Goal: Transaction & Acquisition: Book appointment/travel/reservation

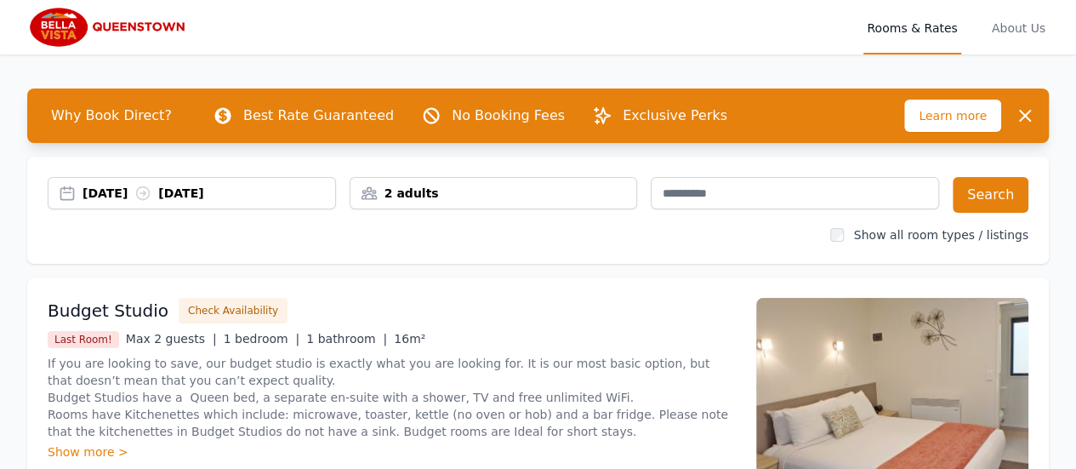
click at [122, 190] on div "11 Oct 2025 12 Oct 2025" at bounding box center [209, 193] width 253 height 17
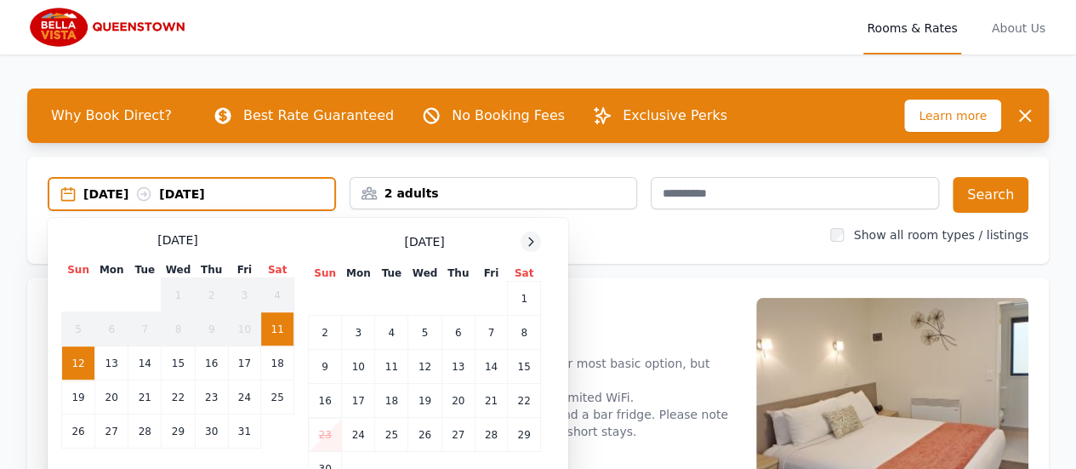
click at [528, 241] on icon at bounding box center [531, 242] width 14 height 14
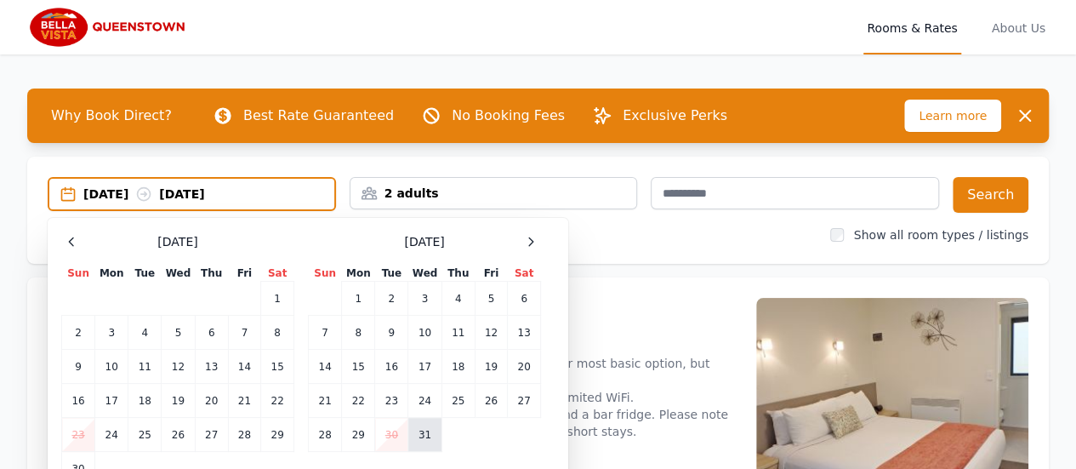
click at [420, 430] on td "31" at bounding box center [424, 435] width 33 height 34
click at [263, 183] on div "31 Dec 2025 --" at bounding box center [192, 194] width 288 height 34
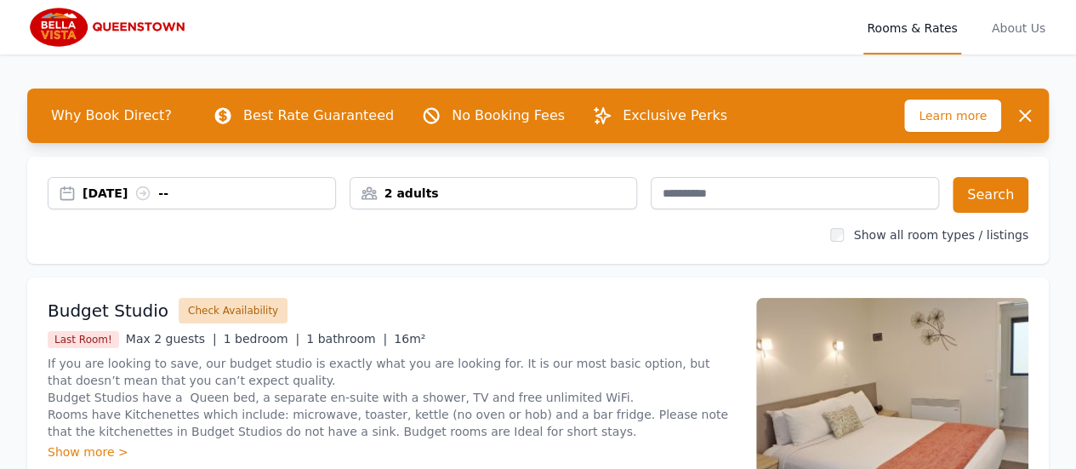
click at [234, 302] on button "Check Availability" at bounding box center [233, 311] width 109 height 26
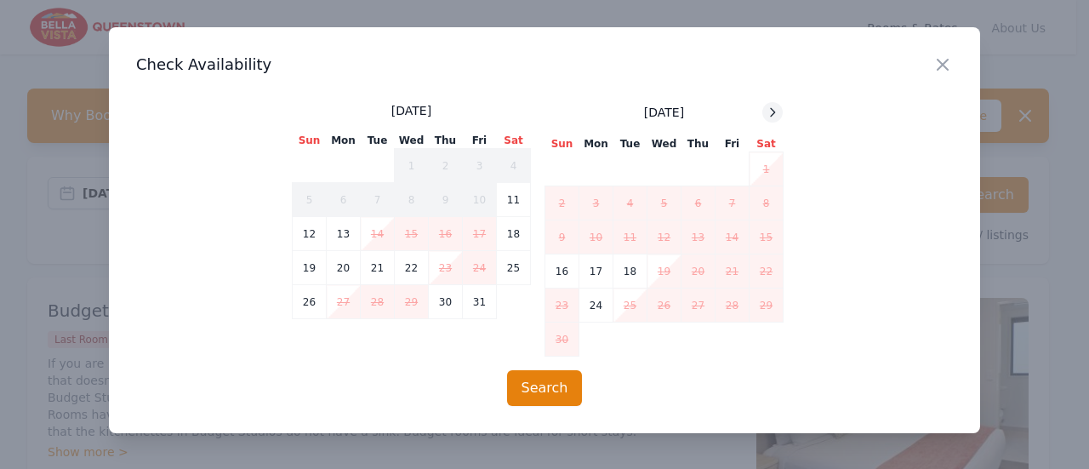
click at [767, 111] on icon at bounding box center [773, 113] width 14 height 14
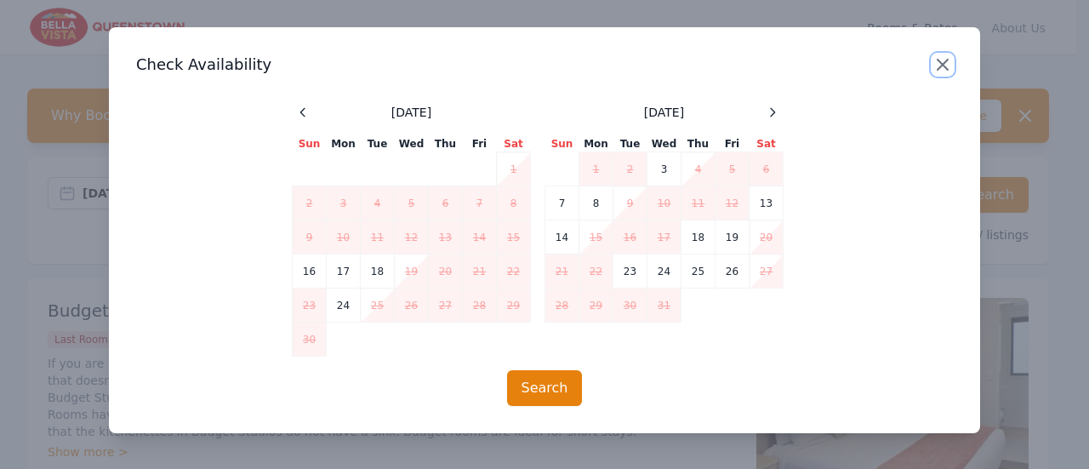
click at [943, 62] on icon "button" at bounding box center [943, 64] width 20 height 20
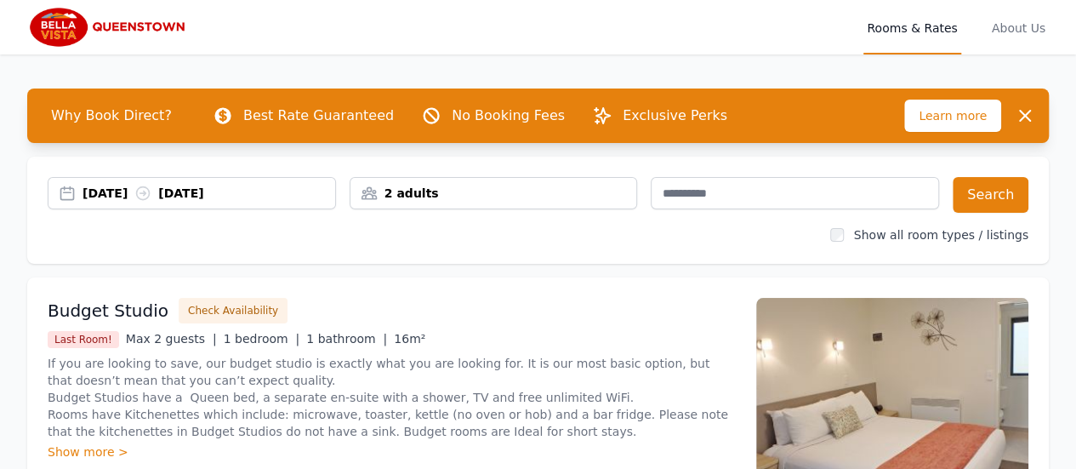
click at [151, 191] on icon at bounding box center [142, 193] width 17 height 17
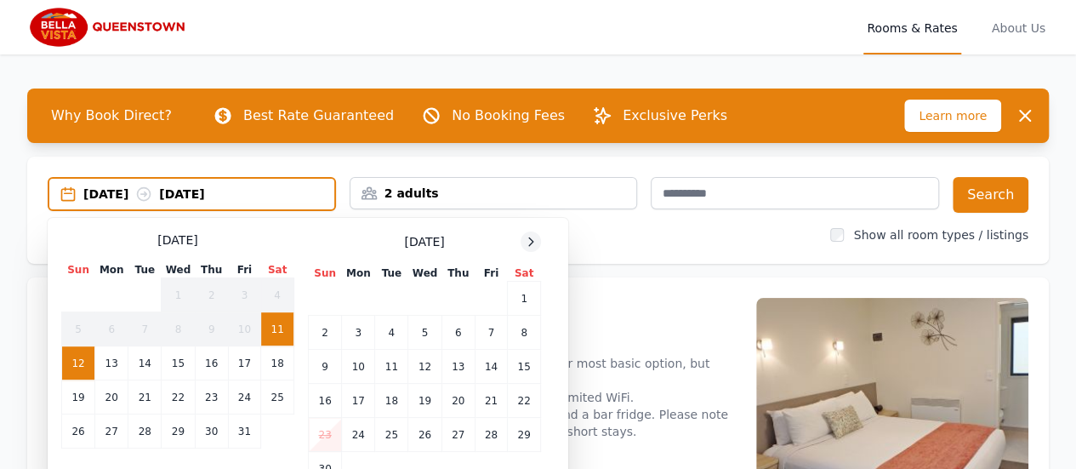
click at [533, 234] on div at bounding box center [531, 241] width 20 height 20
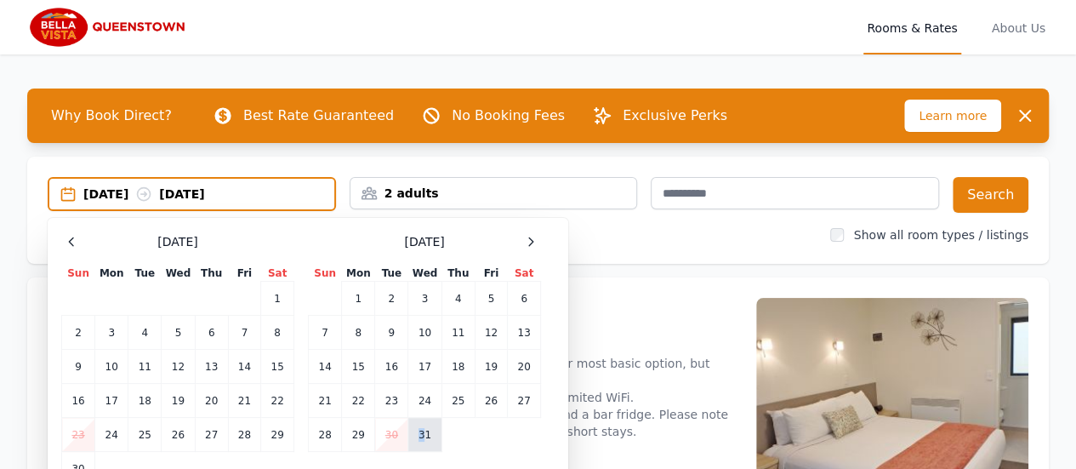
click at [422, 428] on td "31" at bounding box center [424, 435] width 33 height 34
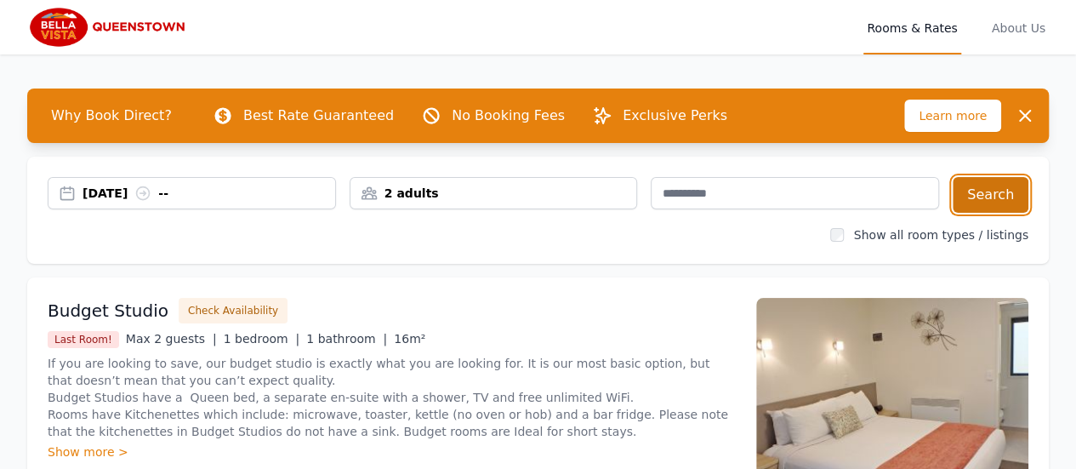
click at [1004, 190] on button "Search" at bounding box center [991, 195] width 76 height 36
click at [151, 189] on icon at bounding box center [142, 193] width 17 height 17
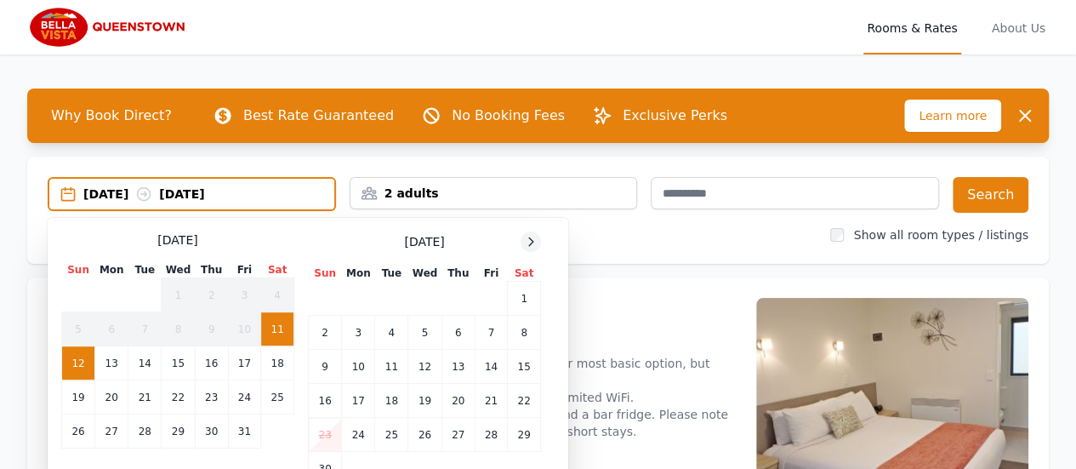
click at [529, 240] on icon at bounding box center [531, 242] width 14 height 14
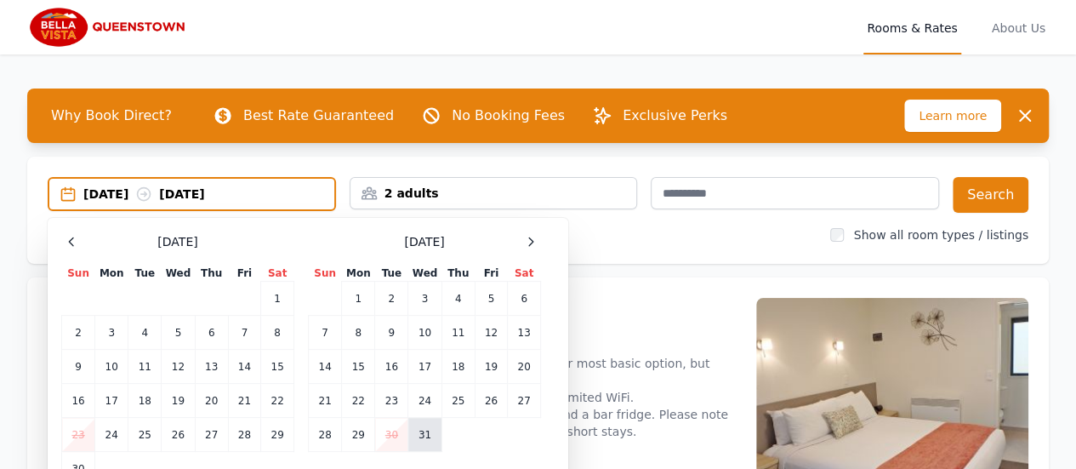
click at [423, 429] on td "31" at bounding box center [424, 435] width 33 height 34
click at [524, 237] on icon at bounding box center [531, 242] width 14 height 14
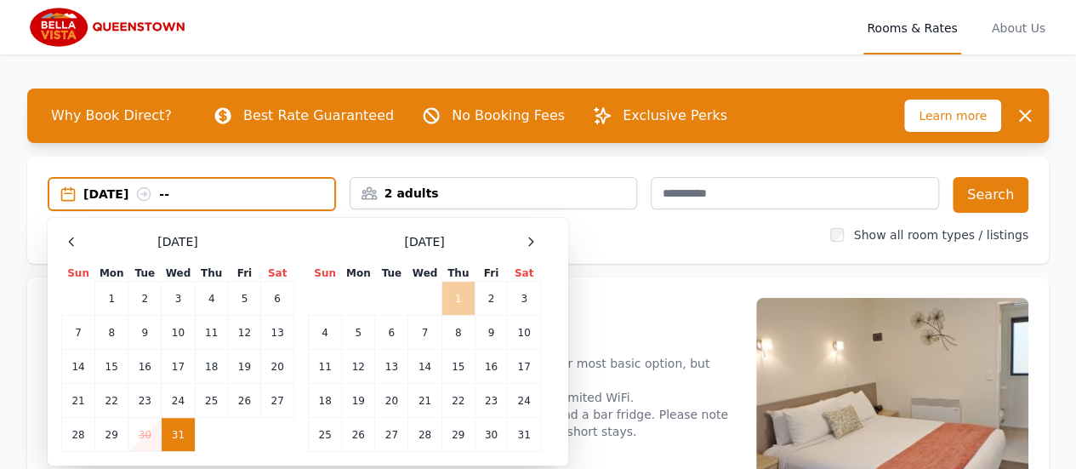
click at [459, 296] on td "1" at bounding box center [458, 299] width 33 height 34
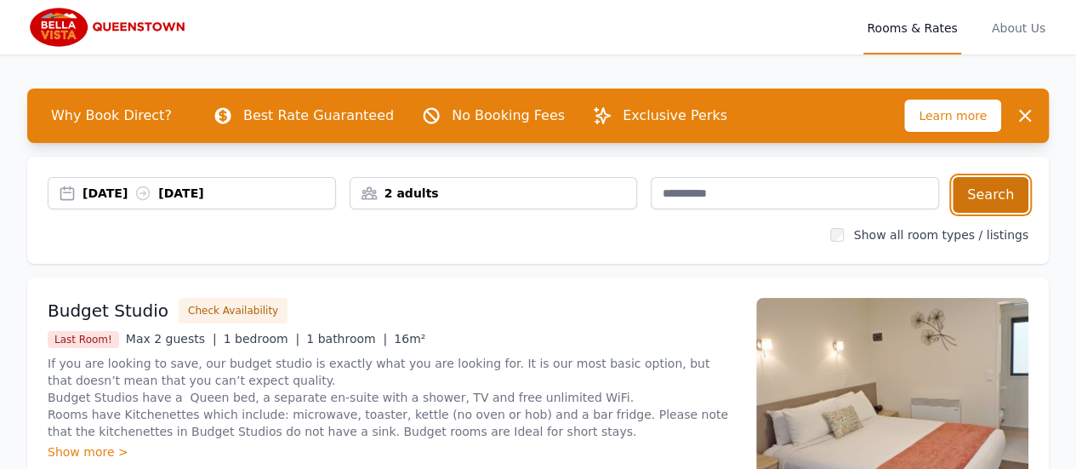
click at [990, 191] on button "Search" at bounding box center [991, 195] width 76 height 36
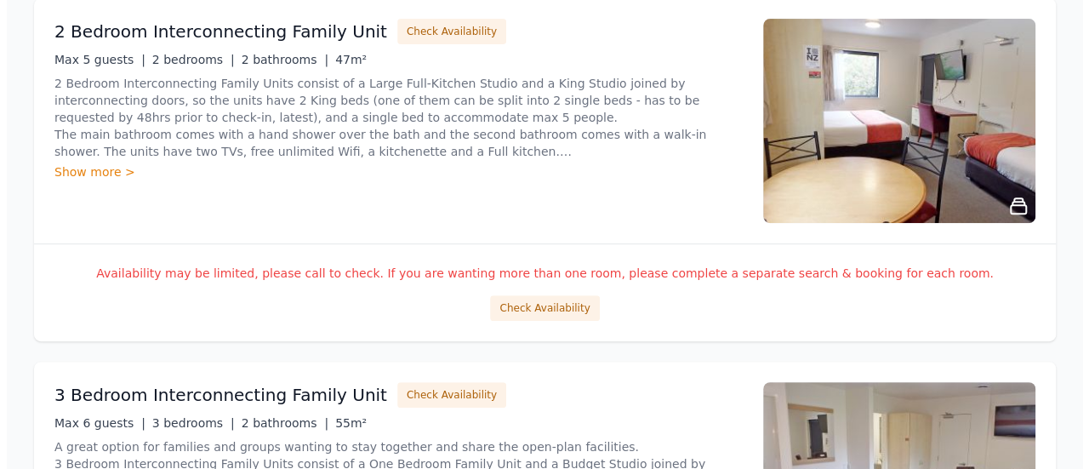
scroll to position [340, 0]
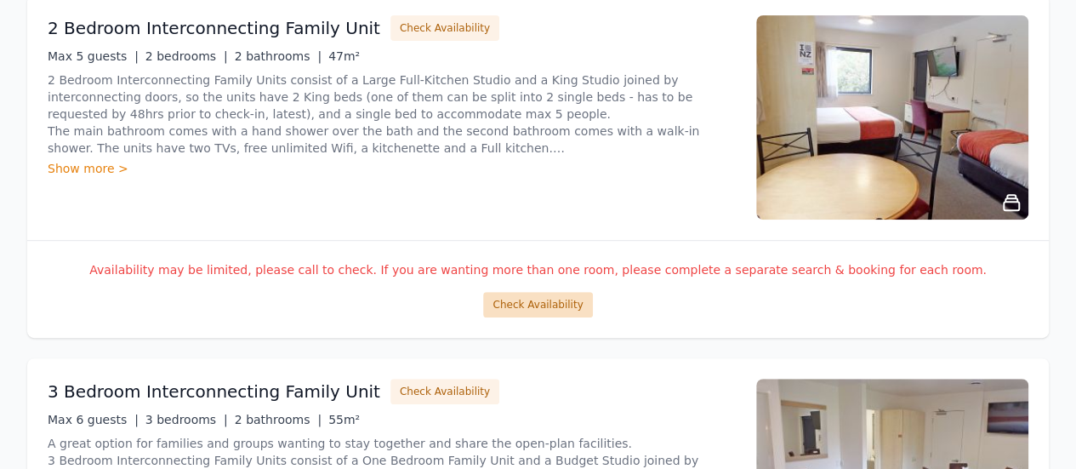
click at [550, 297] on button "Check Availability" at bounding box center [537, 305] width 109 height 26
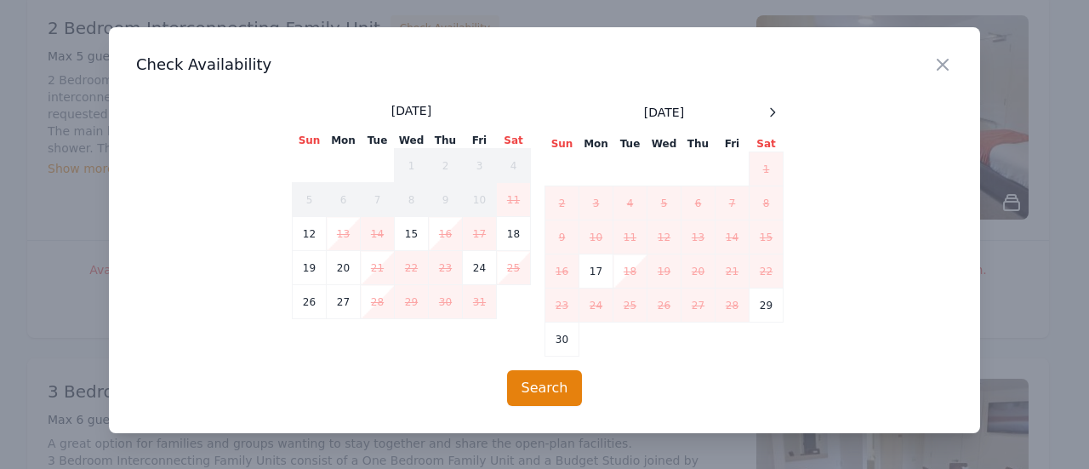
click at [783, 113] on div "[DATE] Sun Mon Tue Wed Thu Fri Sat 1 2 3 4 5 6 7 8 9 10 11 12 13 14 15 16 17 18…" at bounding box center [544, 229] width 505 height 254
click at [774, 111] on icon at bounding box center [773, 112] width 4 height 8
